Goal: Task Accomplishment & Management: Manage account settings

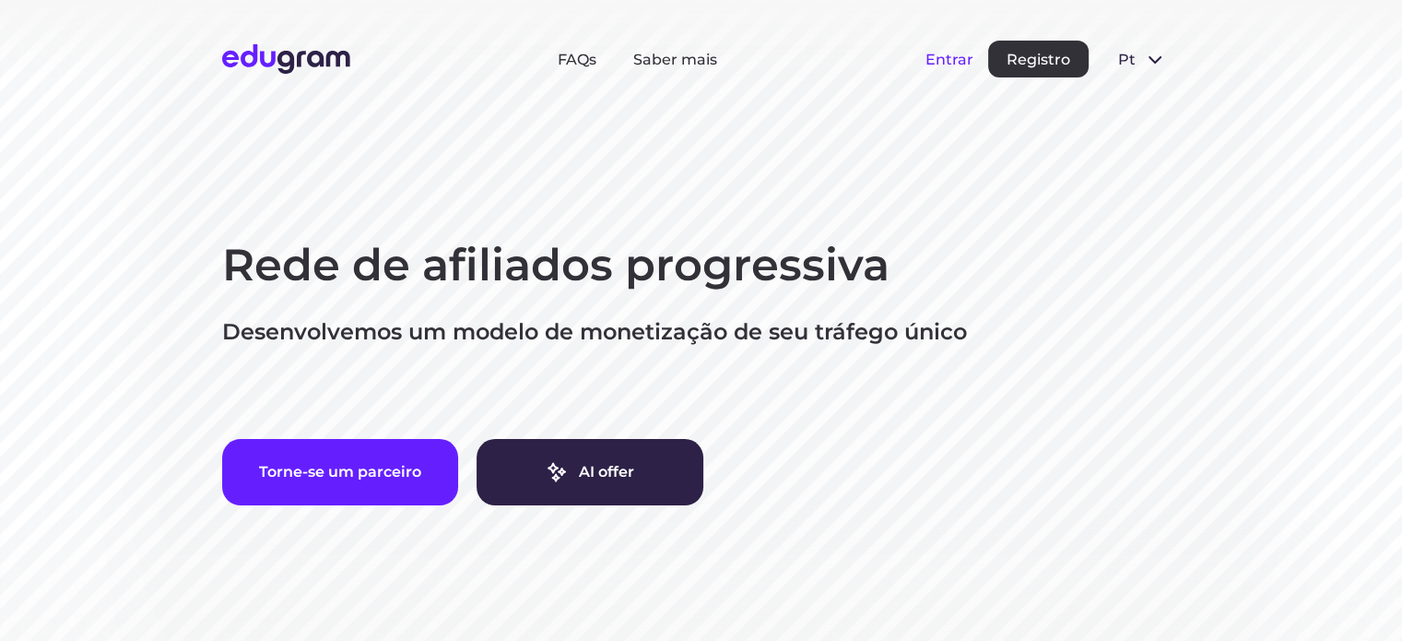
click at [936, 59] on button "Entrar" at bounding box center [950, 60] width 48 height 18
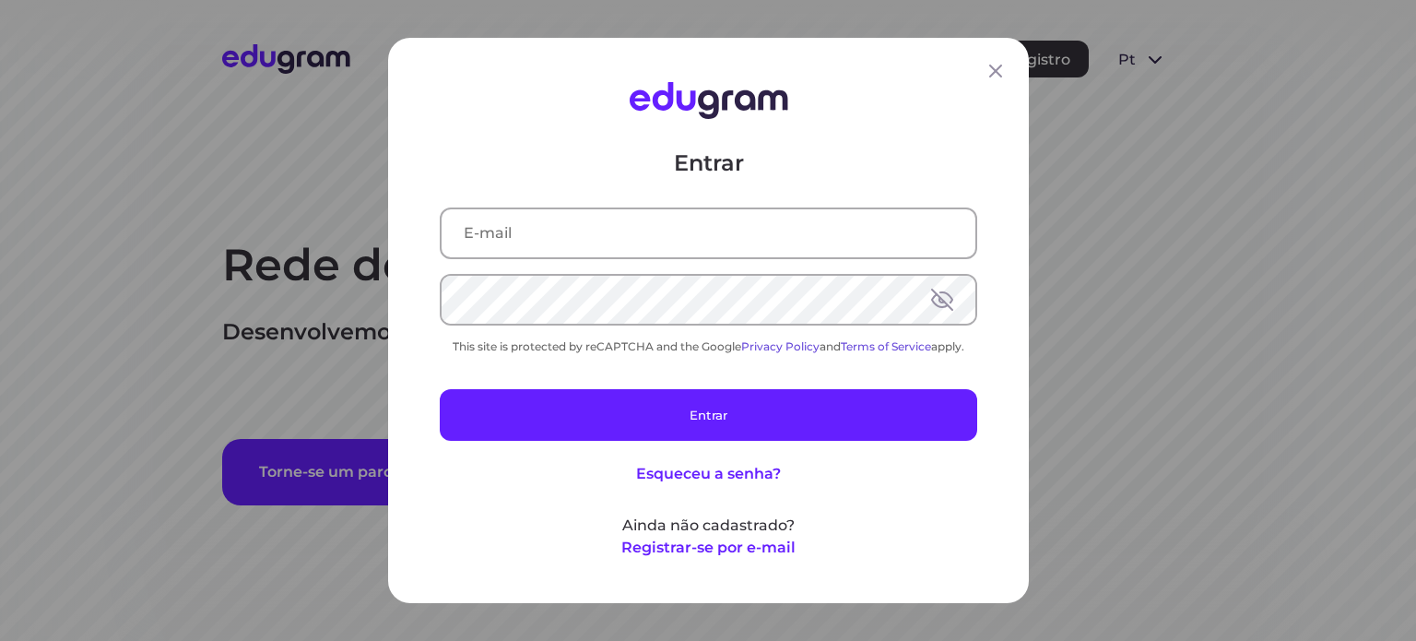
type input "[EMAIL_ADDRESS][DOMAIN_NAME]"
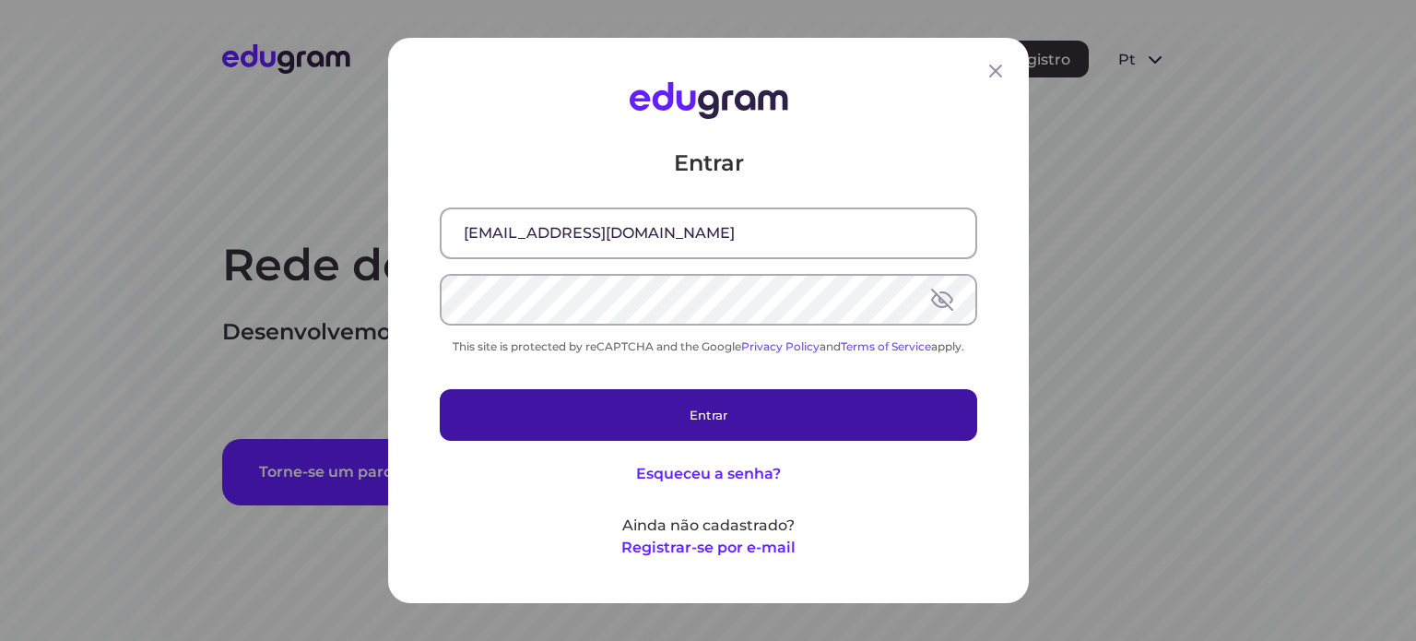
click at [737, 422] on button "Entrar" at bounding box center [708, 415] width 537 height 52
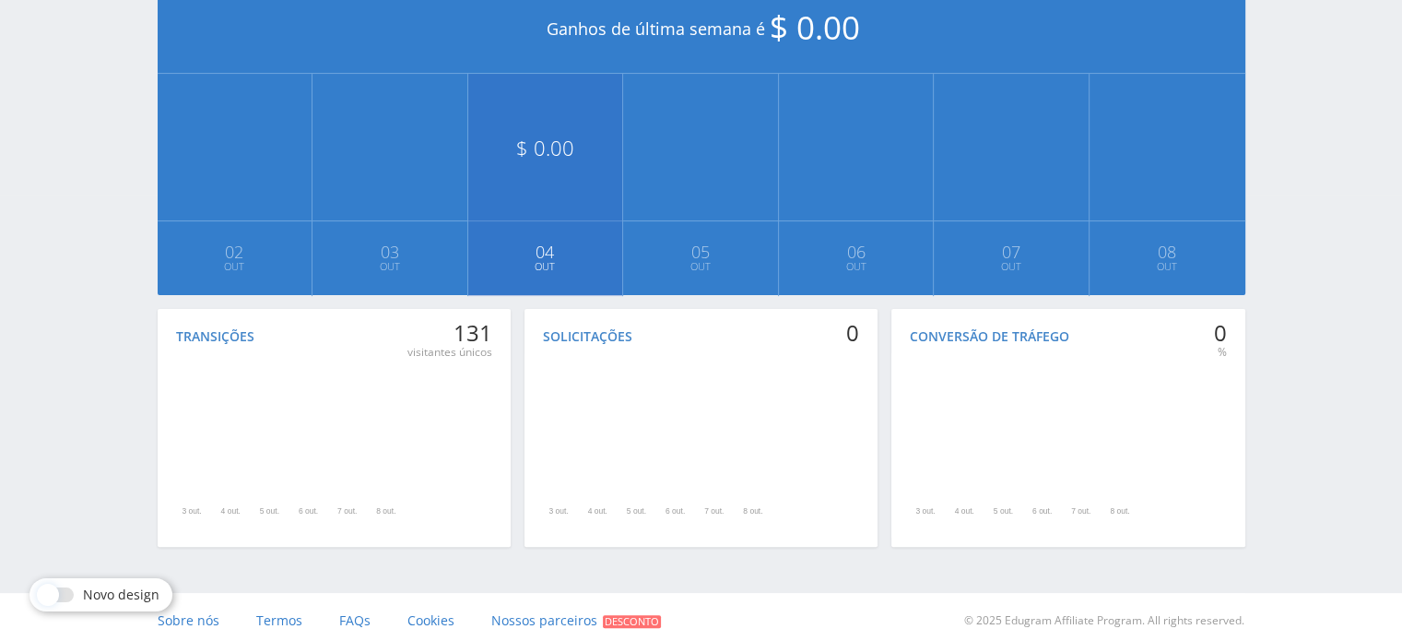
scroll to position [454, 0]
